Goal: Transaction & Acquisition: Subscribe to service/newsletter

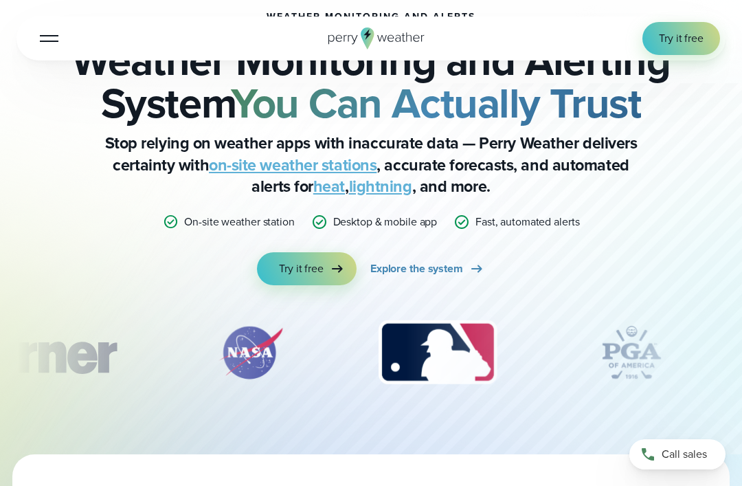
scroll to position [94, 0]
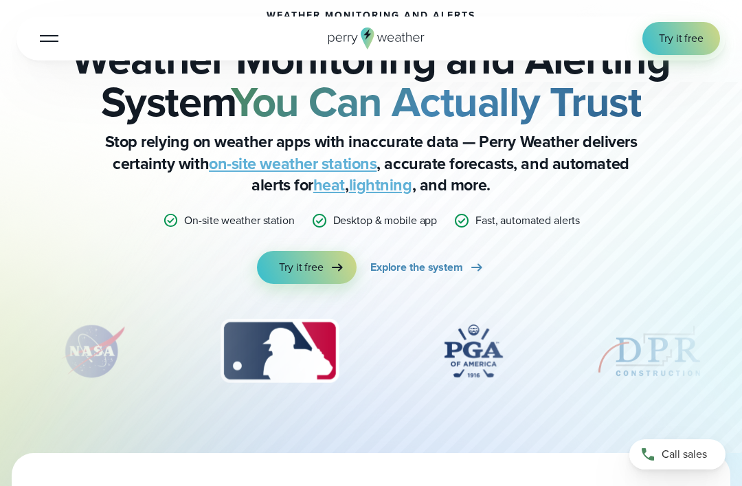
click at [321, 274] on span "Try it free" at bounding box center [301, 267] width 45 height 16
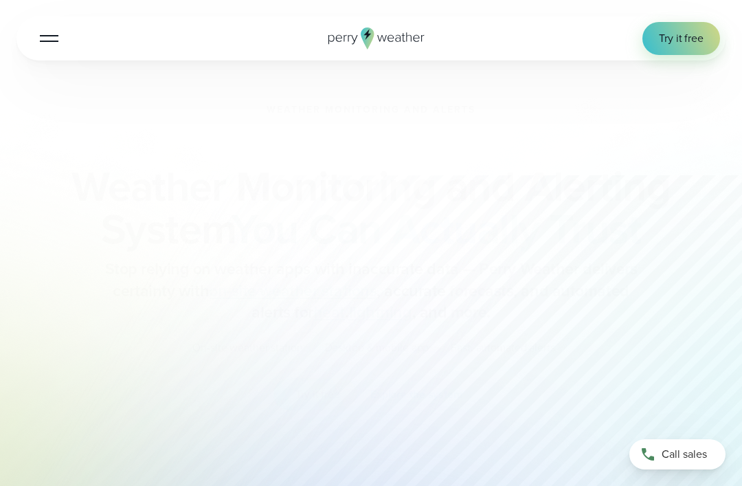
click at [63, 43] on button "Open Menu" at bounding box center [49, 38] width 32 height 32
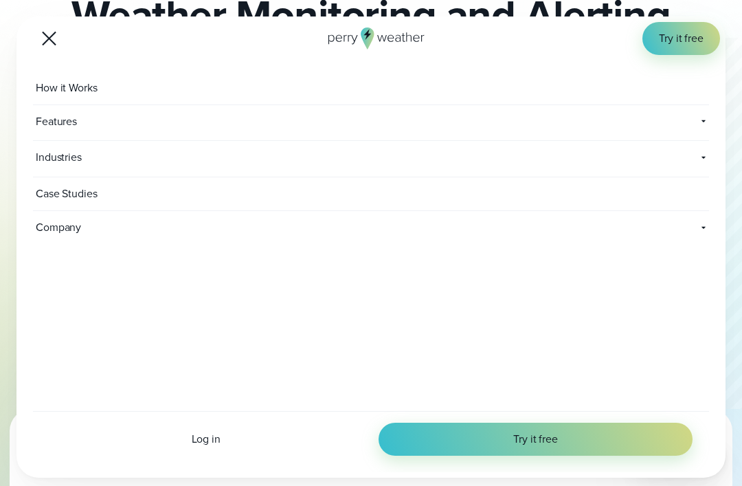
click at [56, 38] on button "Open Menu" at bounding box center [49, 38] width 32 height 32
